Goal: Task Accomplishment & Management: Manage account settings

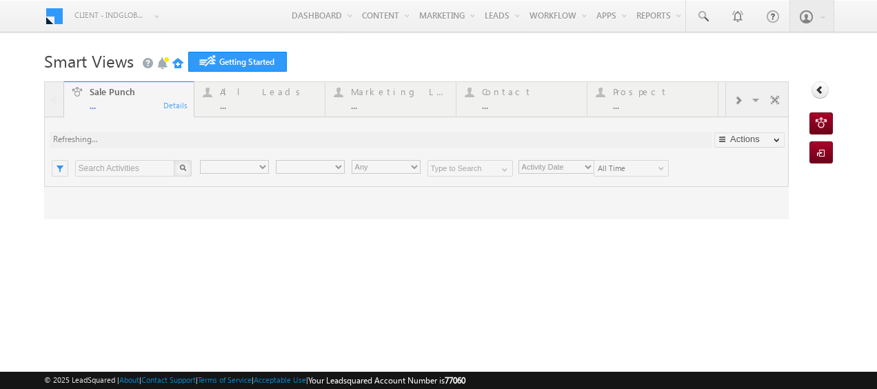
type input "Any Owner"
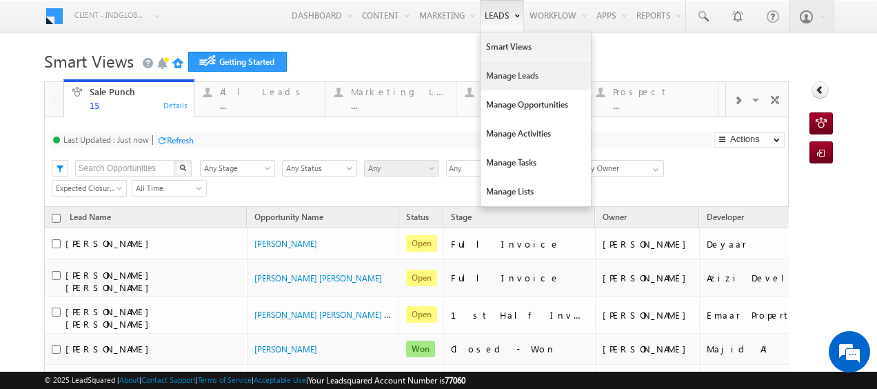
click at [494, 72] on link "Manage Leads" at bounding box center [535, 75] width 110 height 29
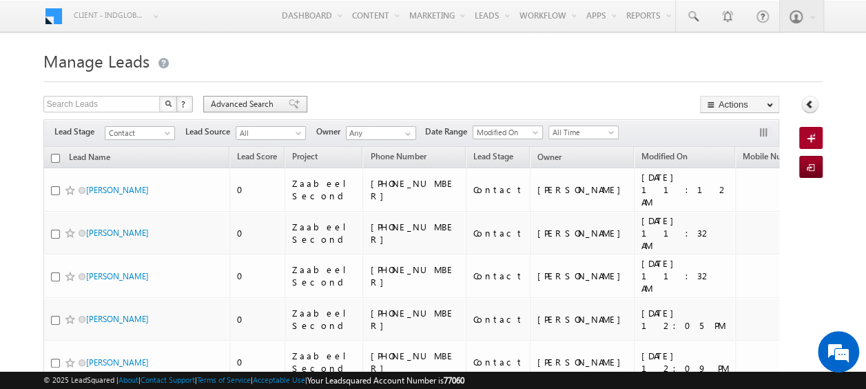
click at [238, 105] on span "Advanced Search" at bounding box center [244, 104] width 67 height 12
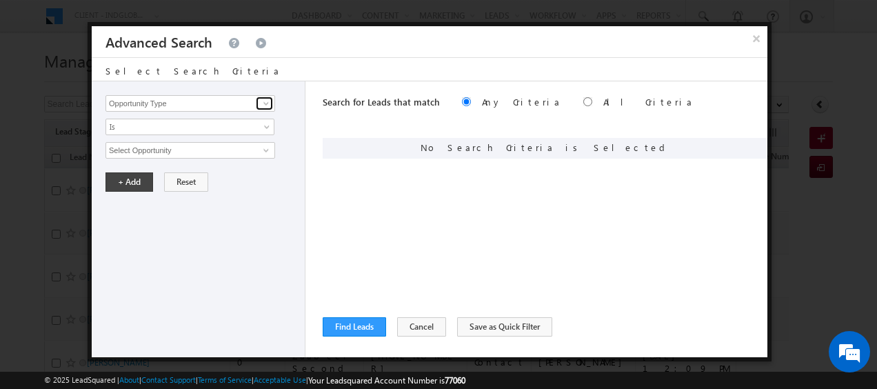
click at [265, 98] on span at bounding box center [266, 103] width 11 height 11
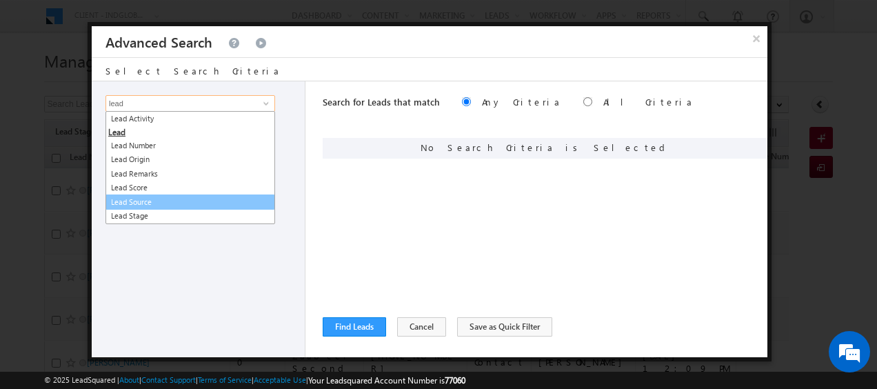
click at [145, 199] on link "Lead Source" at bounding box center [190, 202] width 170 height 16
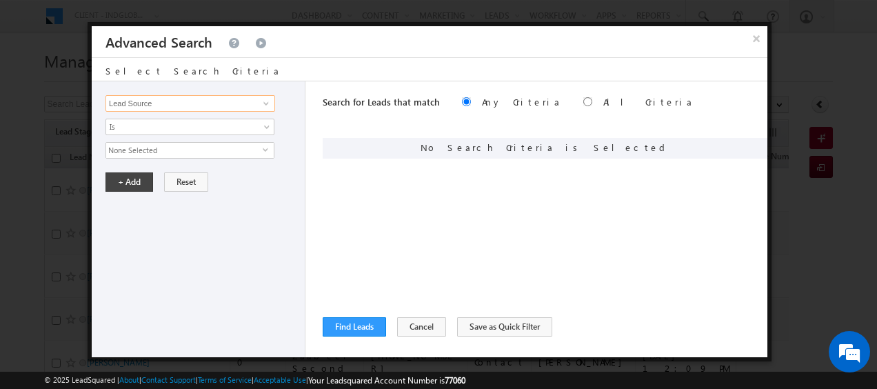
type input "Lead Source"
click at [198, 148] on span "None Selected" at bounding box center [184, 150] width 156 height 15
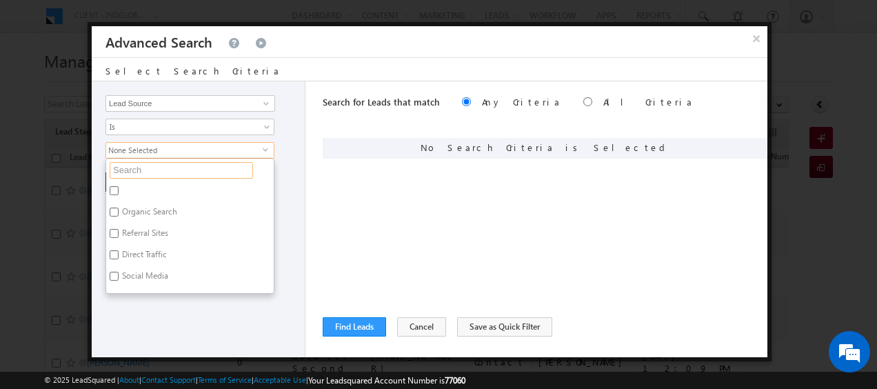
click at [150, 168] on input "text" at bounding box center [181, 170] width 143 height 17
type input "b"
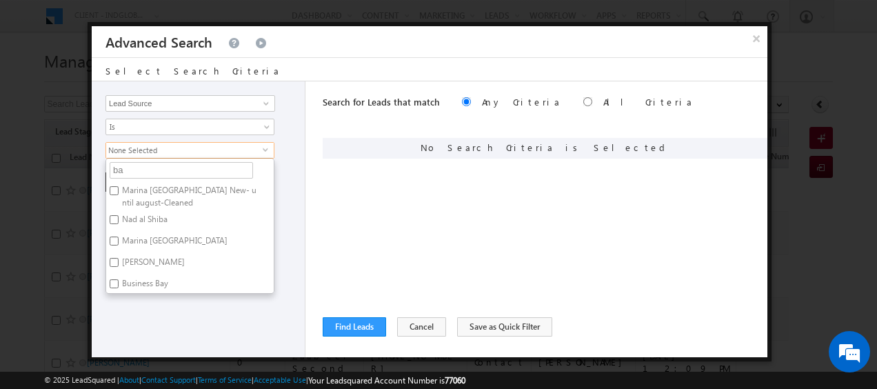
type input "bay"
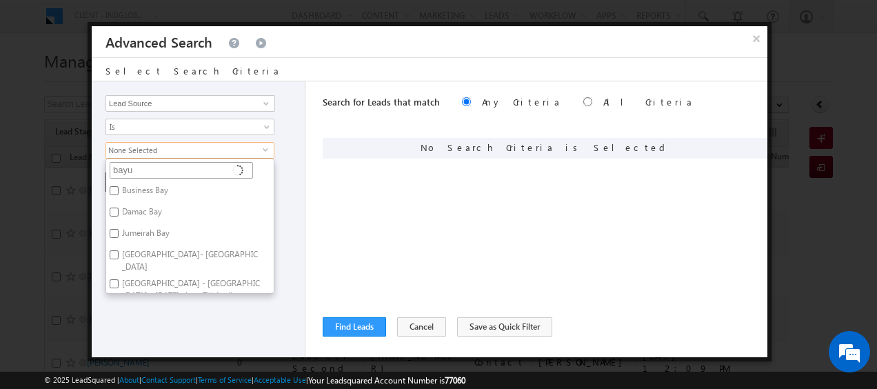
type input "bayut"
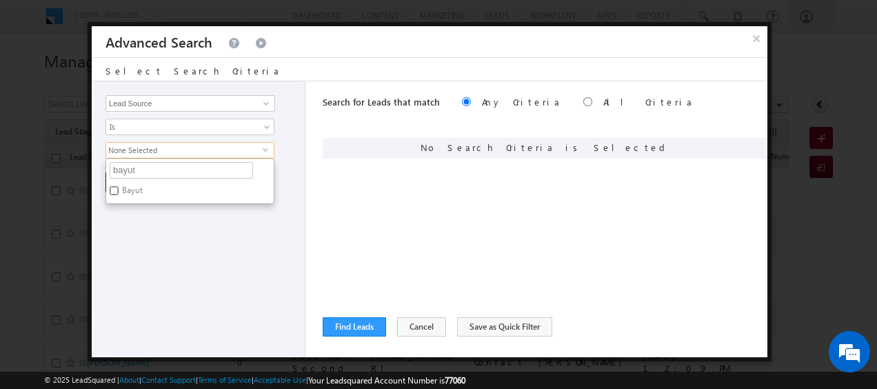
click at [116, 191] on input "Bayut" at bounding box center [114, 190] width 9 height 9
checkbox input "true"
click at [289, 172] on div "+ Add Reset" at bounding box center [201, 181] width 192 height 19
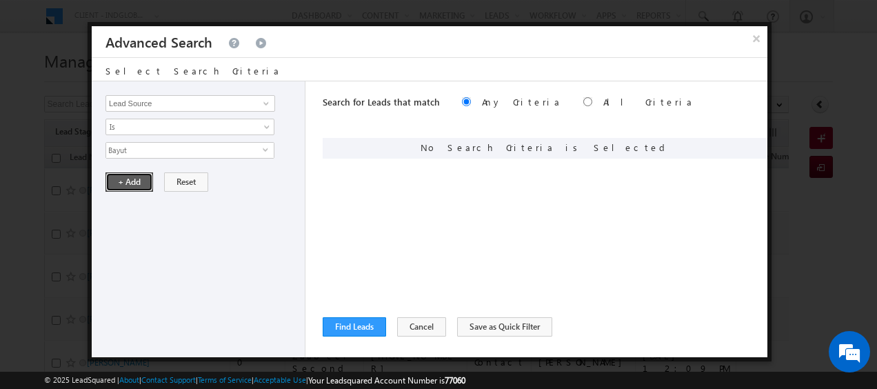
click at [138, 182] on button "+ Add" at bounding box center [129, 181] width 48 height 19
click at [583, 101] on input "radio" at bounding box center [587, 101] width 9 height 9
radio input "true"
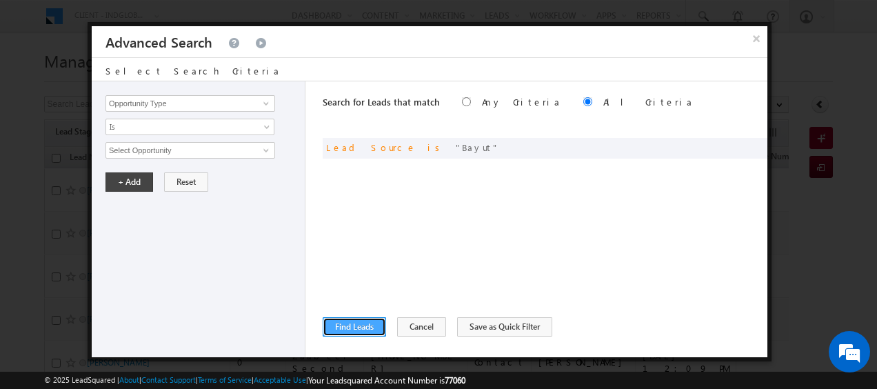
click at [348, 322] on button "Find Leads" at bounding box center [354, 326] width 63 height 19
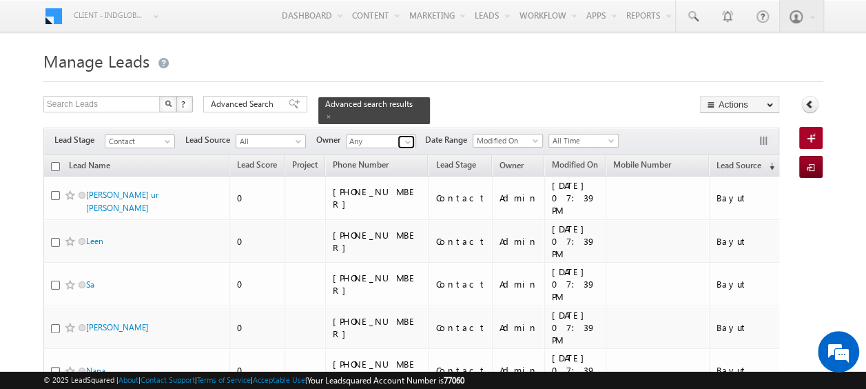
click at [406, 136] on span at bounding box center [408, 141] width 11 height 11
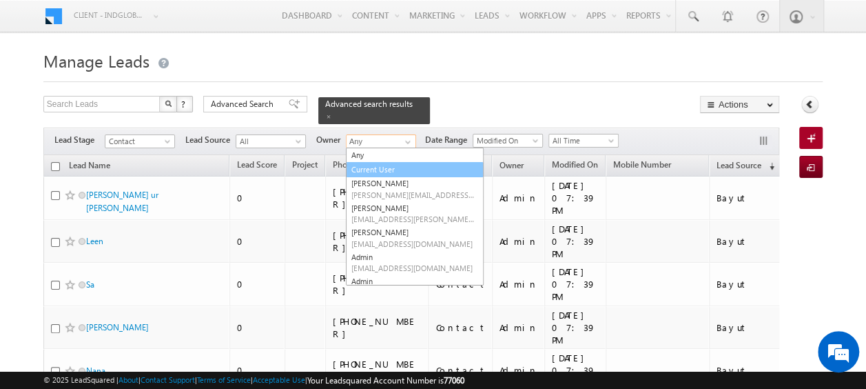
click at [368, 162] on link "Current User" at bounding box center [415, 170] width 138 height 16
type input "Current User"
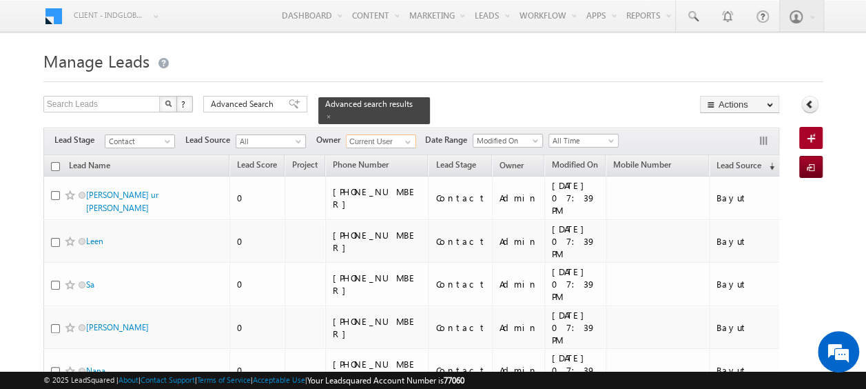
click at [57, 162] on input "checkbox" at bounding box center [55, 166] width 9 height 9
checkbox input "true"
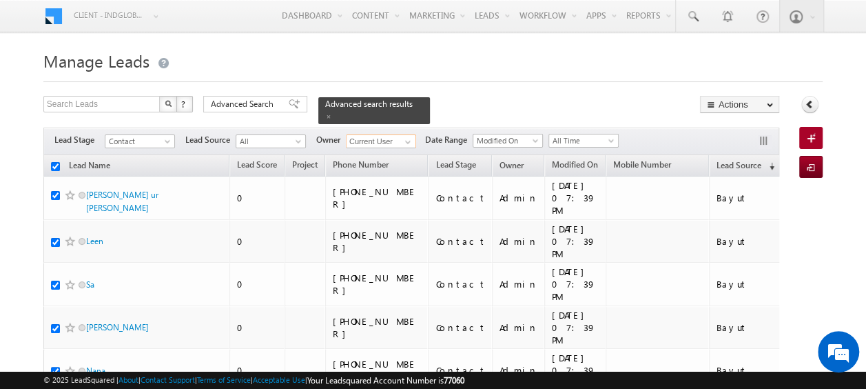
checkbox input "true"
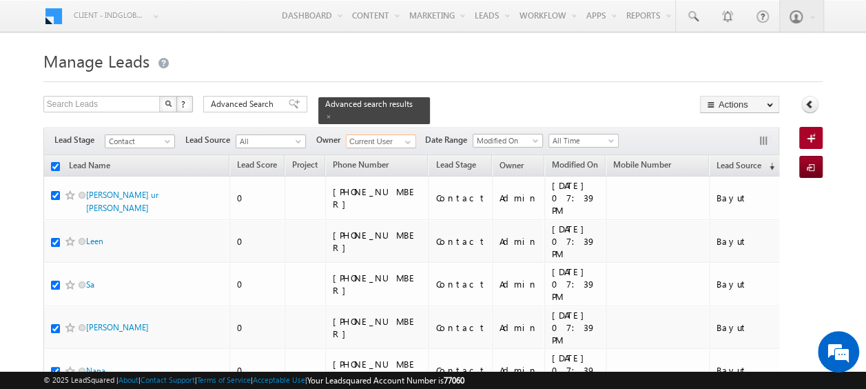
checkbox input "true"
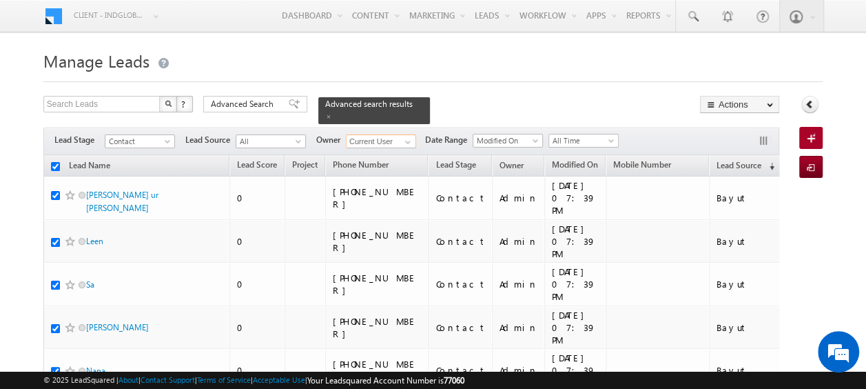
checkbox input "true"
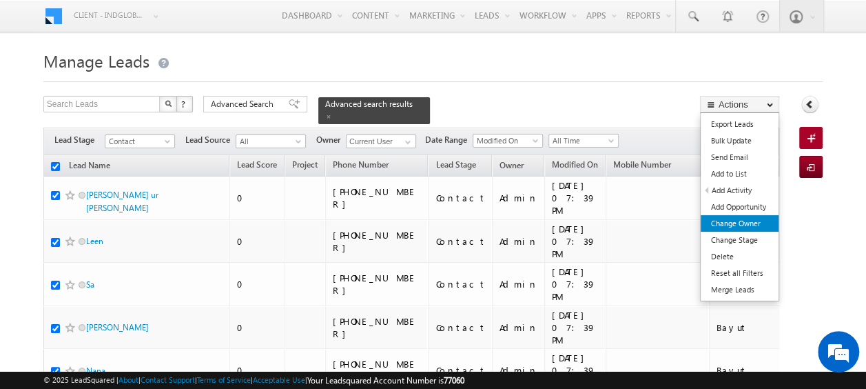
click at [741, 219] on link "Change Owner" at bounding box center [740, 223] width 78 height 17
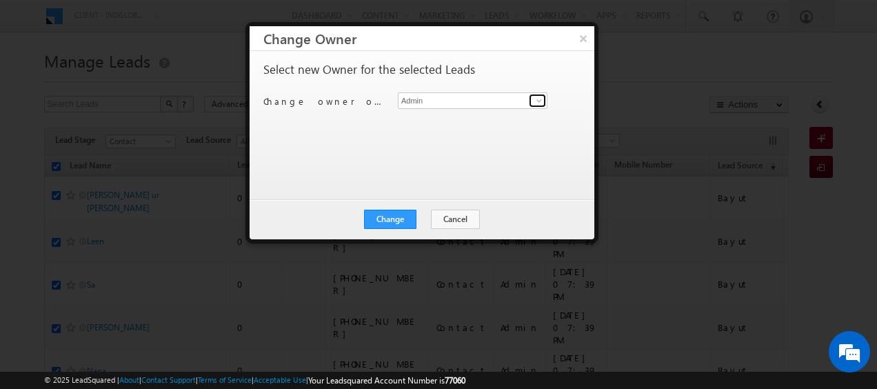
click at [536, 102] on span at bounding box center [539, 100] width 11 height 11
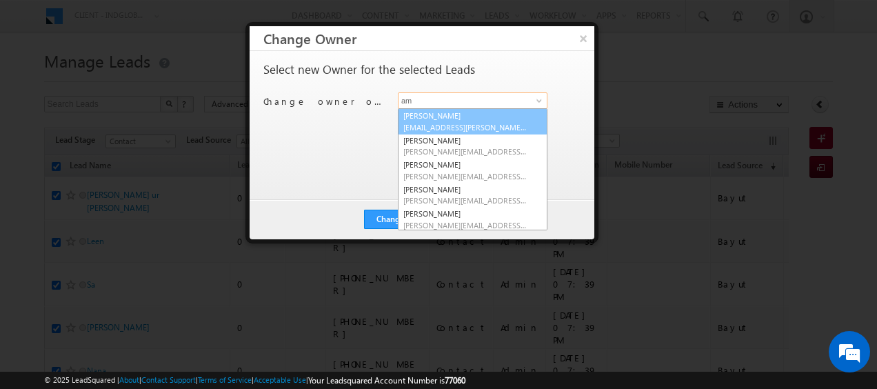
click at [474, 116] on link "Aman Ramani aman.ramani@indglobal.ae" at bounding box center [473, 121] width 150 height 26
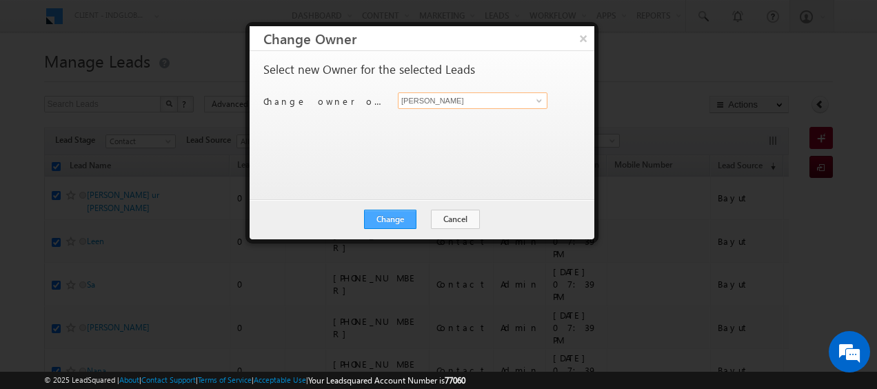
type input "Aman Ramani"
click at [383, 217] on button "Change" at bounding box center [390, 219] width 52 height 19
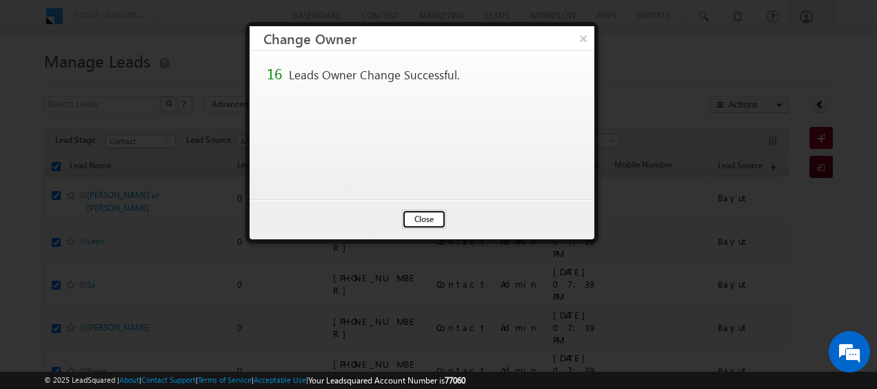
click at [419, 218] on button "Close" at bounding box center [424, 219] width 44 height 19
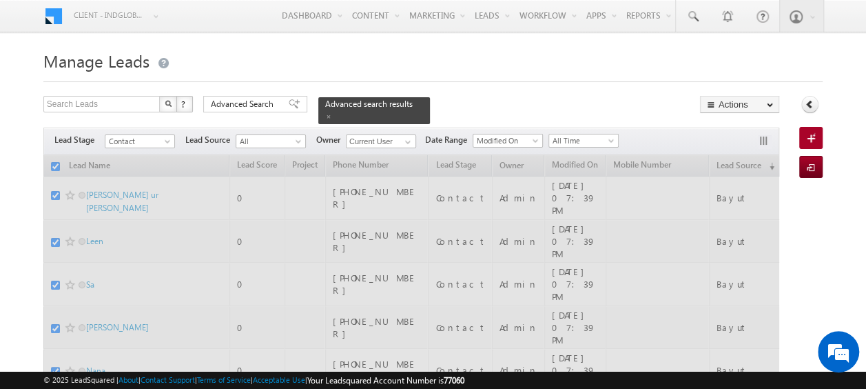
checkbox input "false"
